Goal: Find specific page/section: Find specific page/section

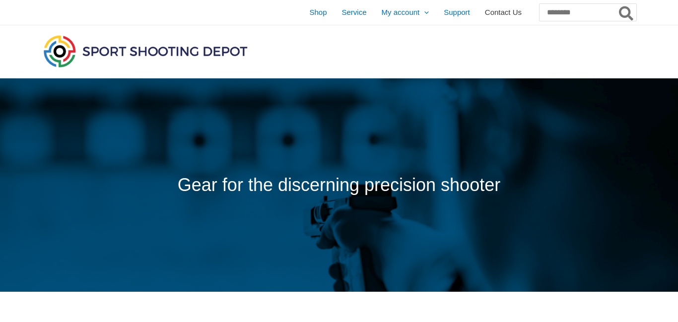
click at [485, 13] on span "Contact Us" at bounding box center [503, 12] width 37 height 25
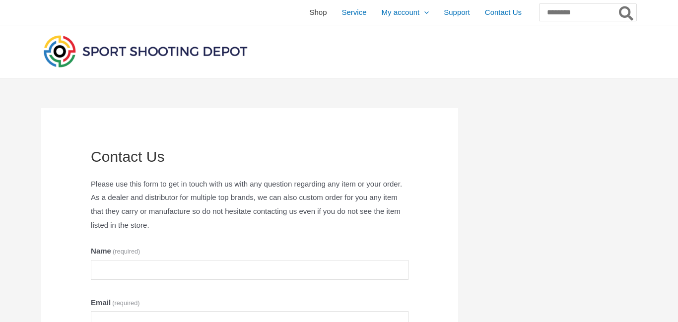
click at [309, 10] on span "Shop" at bounding box center [317, 12] width 17 height 25
